Goal: Navigation & Orientation: Understand site structure

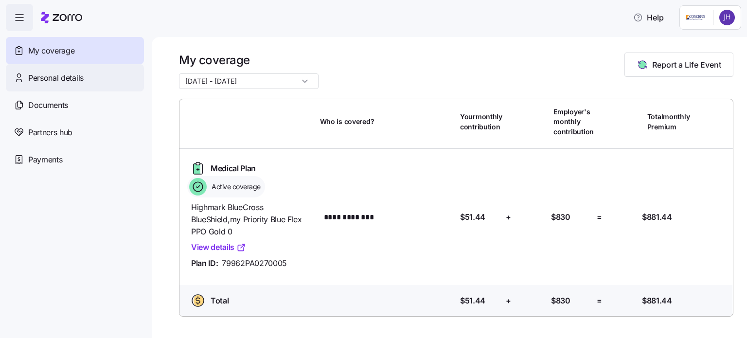
click at [53, 79] on span "Personal details" at bounding box center [55, 78] width 55 height 12
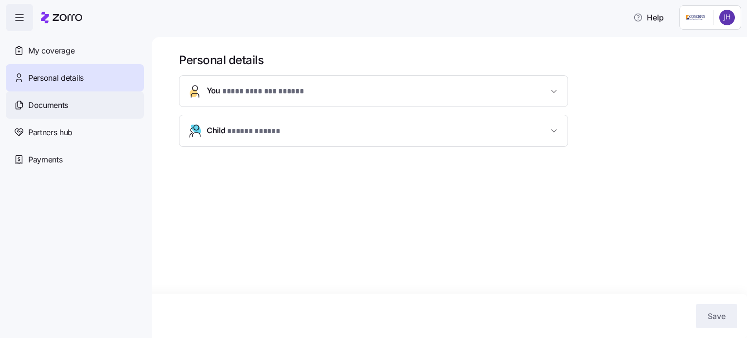
click at [43, 102] on span "Documents" at bounding box center [48, 105] width 40 height 12
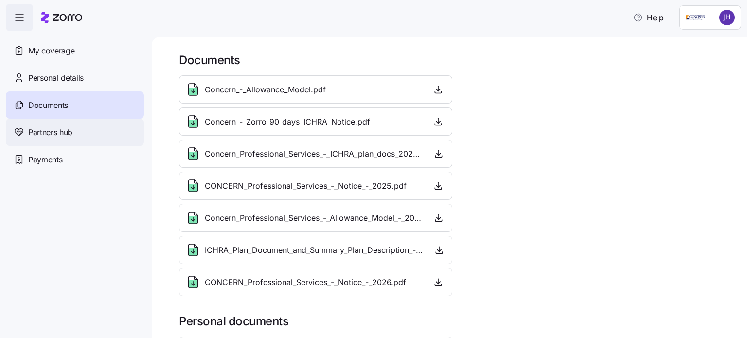
click at [54, 130] on span "Partners hub" at bounding box center [50, 132] width 44 height 12
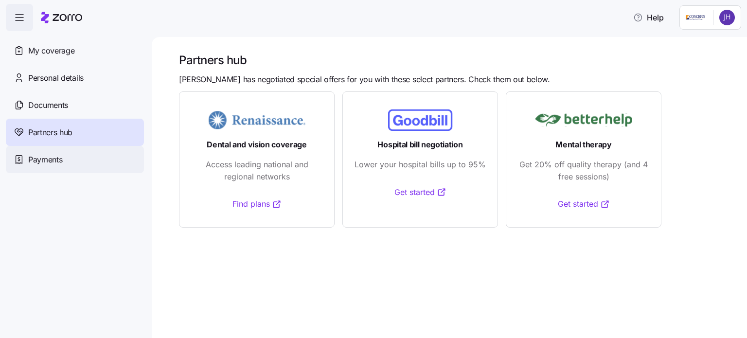
click at [54, 159] on span "Payments" at bounding box center [45, 160] width 34 height 12
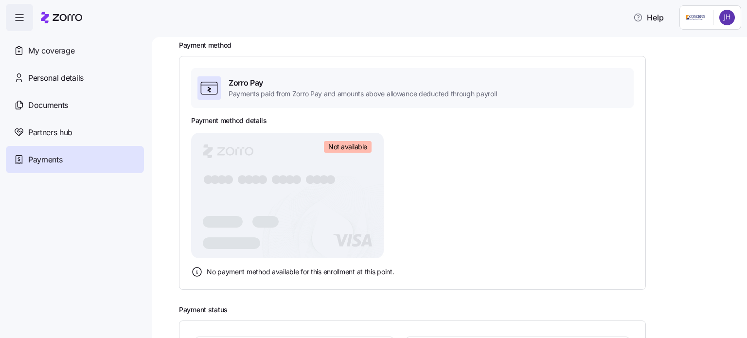
scroll to position [165, 0]
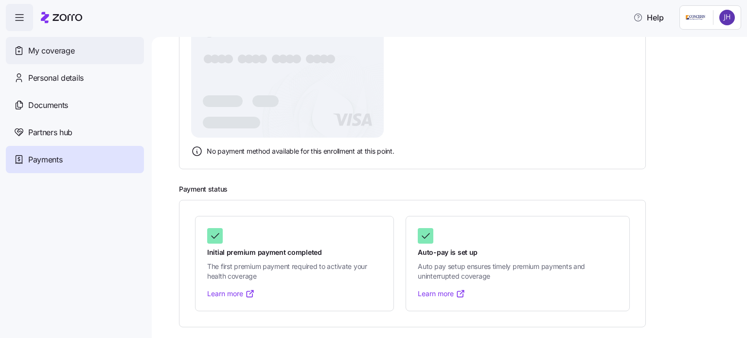
click at [52, 54] on span "My coverage" at bounding box center [51, 51] width 46 height 12
